Goal: Obtain resource: Obtain resource

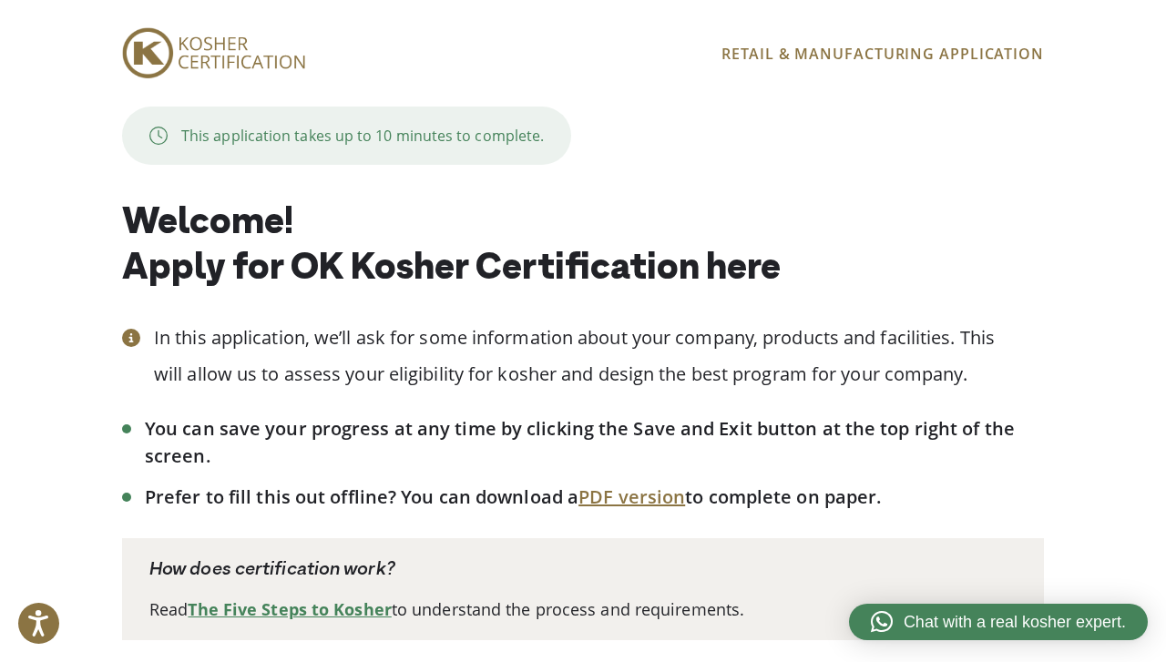
scroll to position [173, 0]
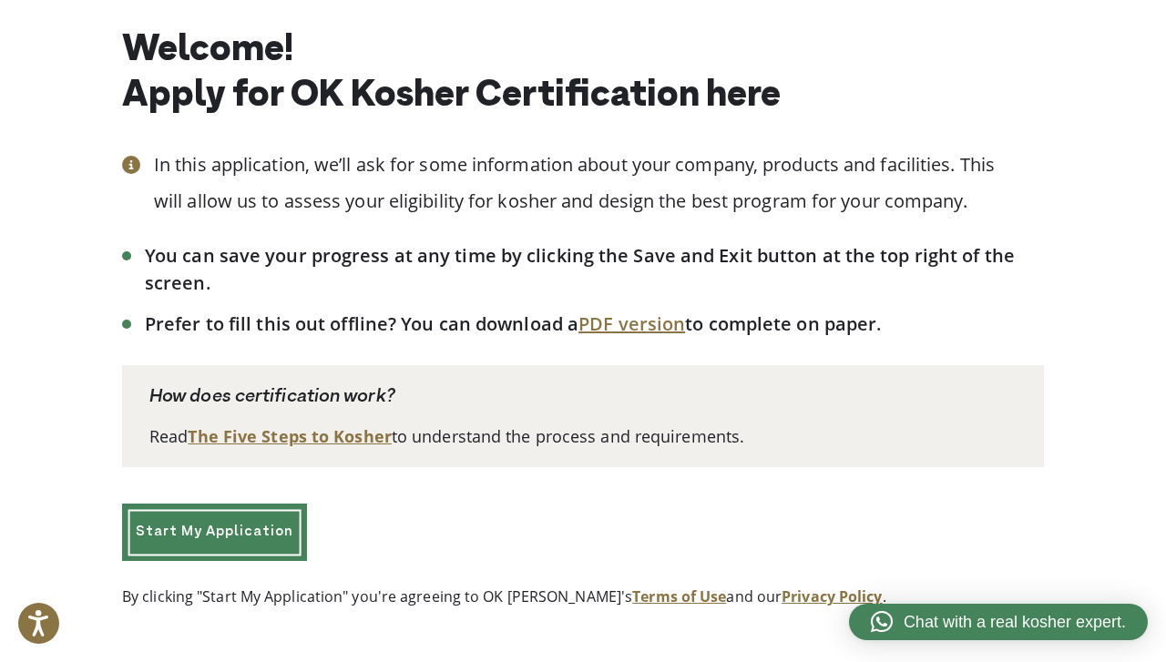
click at [220, 533] on link "Start My Application" at bounding box center [214, 532] width 185 height 57
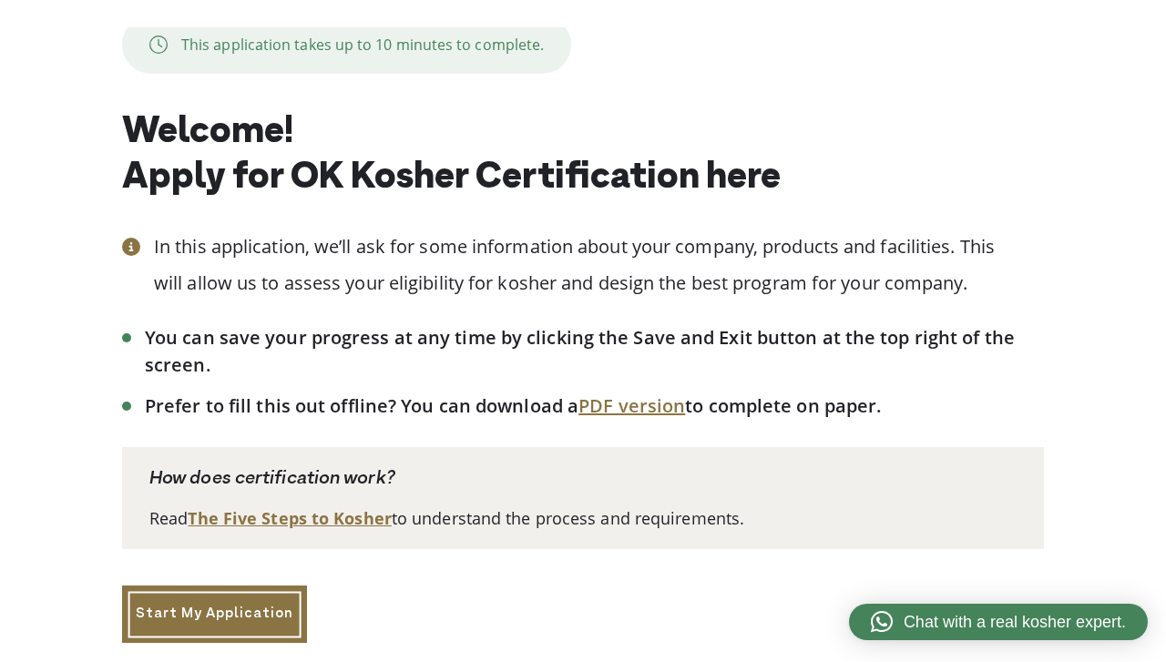
scroll to position [173, 0]
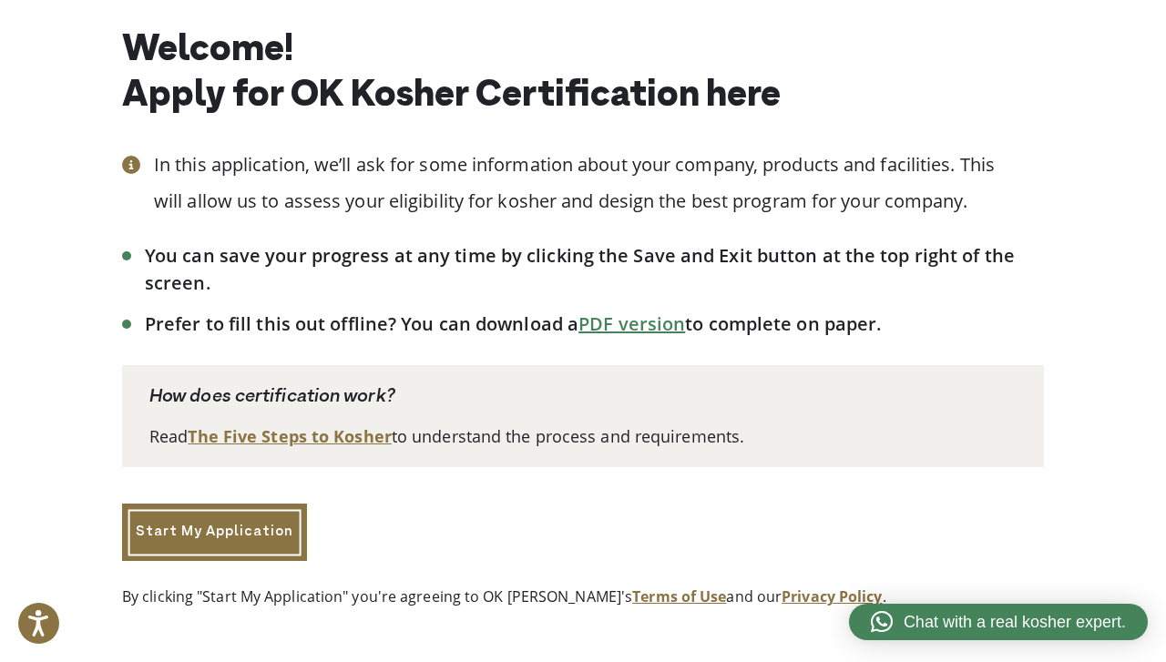
click at [625, 325] on link "PDF version" at bounding box center [632, 324] width 107 height 25
